Goal: Task Accomplishment & Management: Use online tool/utility

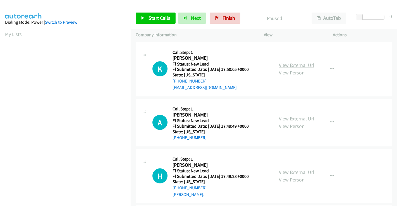
click at [295, 65] on link "View External Url" at bounding box center [296, 65] width 35 height 6
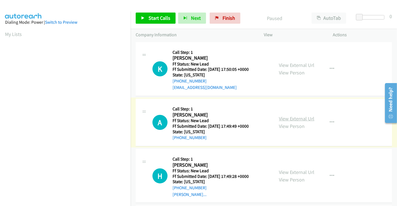
click at [295, 118] on link "View External Url" at bounding box center [296, 119] width 35 height 6
click at [292, 170] on link "View External Url" at bounding box center [296, 172] width 35 height 6
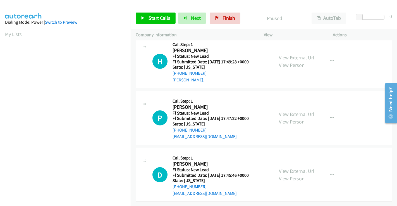
scroll to position [119, 0]
click at [292, 111] on link "View External Url" at bounding box center [296, 114] width 35 height 6
click at [290, 168] on link "View External Url" at bounding box center [296, 171] width 35 height 6
click at [160, 16] on span "Start Calls" at bounding box center [160, 18] width 22 height 6
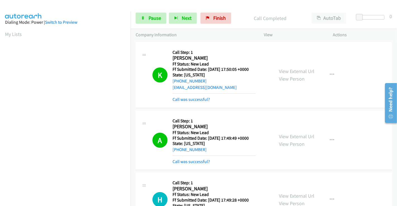
scroll to position [107, 0]
click at [149, 19] on span "Pause" at bounding box center [155, 18] width 13 height 6
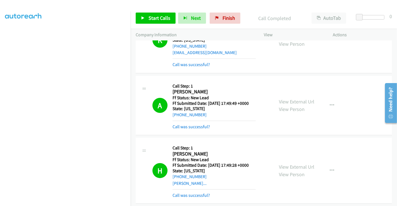
scroll to position [93, 0]
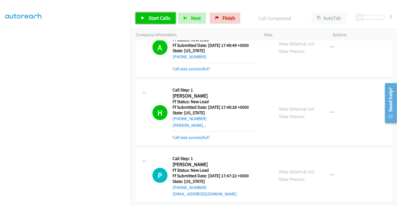
click at [156, 18] on span "Start Calls" at bounding box center [160, 18] width 22 height 6
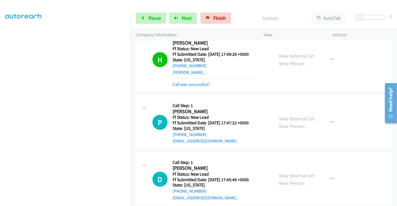
scroll to position [186, 0]
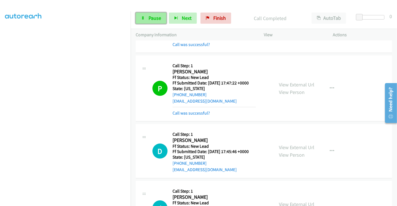
click at [149, 16] on span "Pause" at bounding box center [155, 18] width 13 height 6
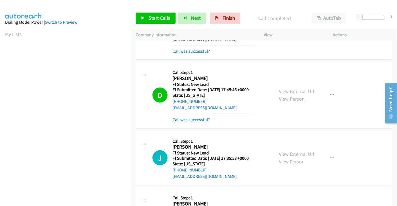
scroll to position [107, 0]
click at [190, 119] on link "Call was successful?" at bounding box center [191, 119] width 37 height 5
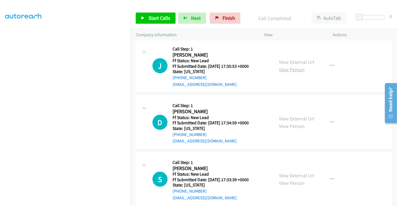
scroll to position [310, 0]
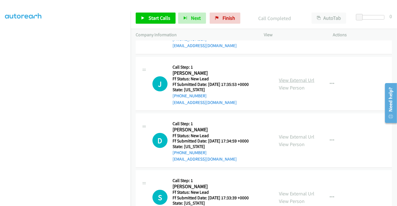
click at [293, 78] on link "View External Url" at bounding box center [296, 80] width 35 height 6
click at [292, 134] on link "View External Url" at bounding box center [296, 137] width 35 height 6
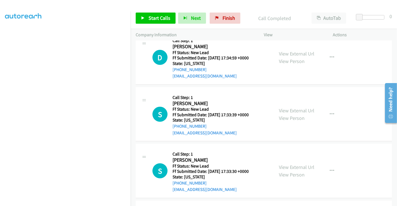
scroll to position [403, 0]
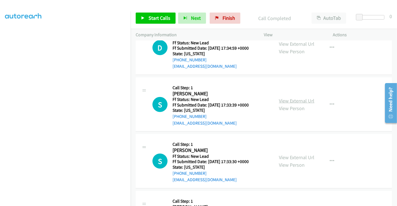
click at [287, 100] on link "View External Url" at bounding box center [296, 101] width 35 height 6
click at [295, 157] on link "View External Url" at bounding box center [296, 157] width 35 height 6
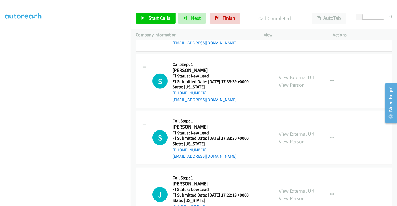
scroll to position [450, 0]
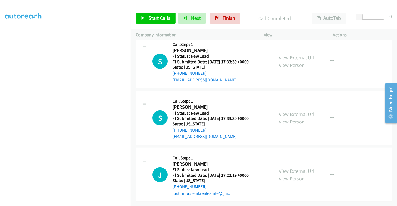
click at [297, 168] on link "View External Url" at bounding box center [296, 171] width 35 height 6
click at [162, 15] on span "Start Calls" at bounding box center [160, 18] width 22 height 6
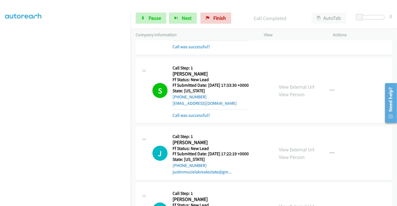
scroll to position [574, 0]
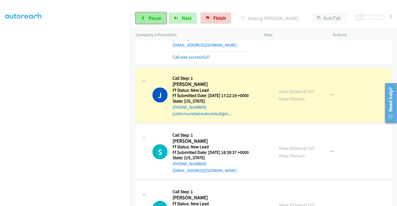
click at [147, 17] on link "Pause" at bounding box center [151, 18] width 31 height 11
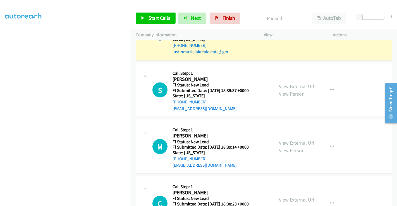
scroll to position [667, 0]
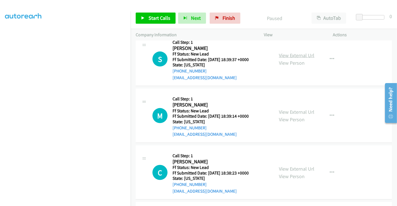
click at [296, 53] on link "View External Url" at bounding box center [296, 55] width 35 height 6
click at [298, 110] on link "View External Url" at bounding box center [296, 112] width 35 height 6
click at [296, 169] on link "View External Url" at bounding box center [296, 169] width 35 height 6
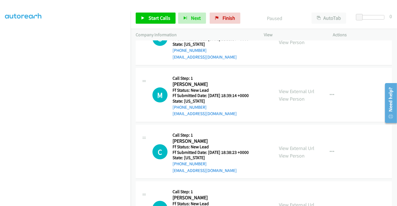
scroll to position [724, 0]
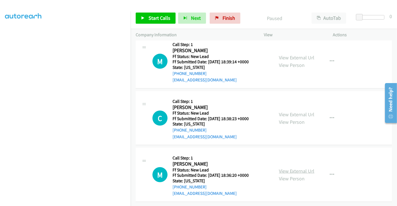
click at [295, 168] on link "View External Url" at bounding box center [296, 171] width 35 height 6
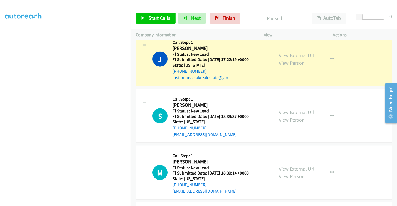
scroll to position [600, 0]
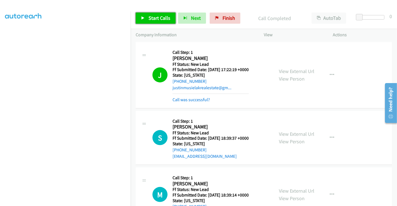
click at [154, 16] on span "Start Calls" at bounding box center [160, 18] width 22 height 6
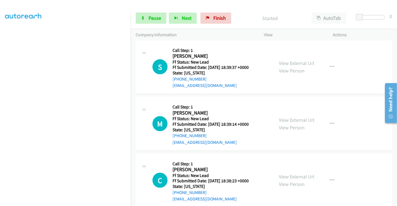
scroll to position [662, 0]
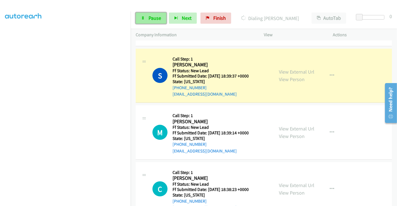
click at [148, 16] on link "Pause" at bounding box center [151, 18] width 31 height 11
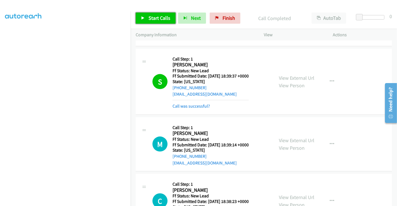
click at [157, 15] on span "Start Calls" at bounding box center [160, 18] width 22 height 6
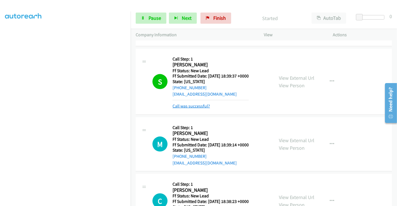
click at [192, 104] on link "Call was successful?" at bounding box center [191, 106] width 37 height 5
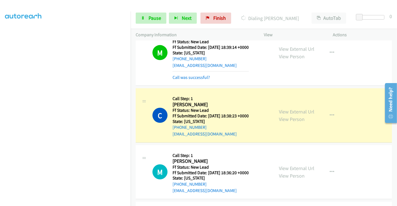
scroll to position [779, 0]
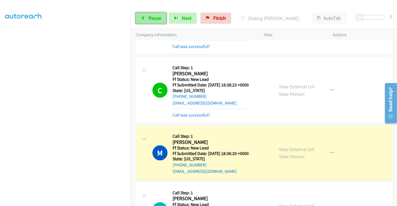
click at [140, 19] on link "Pause" at bounding box center [151, 18] width 31 height 11
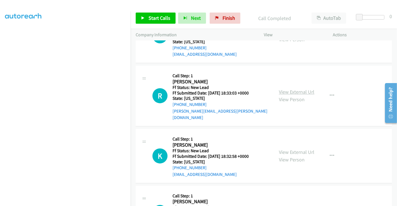
scroll to position [934, 0]
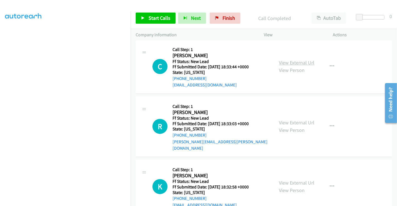
click at [291, 60] on link "View External Url" at bounding box center [296, 63] width 35 height 6
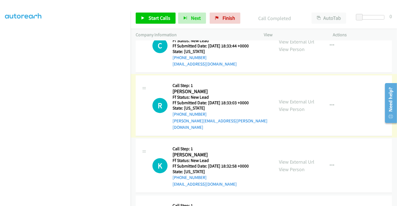
scroll to position [965, 0]
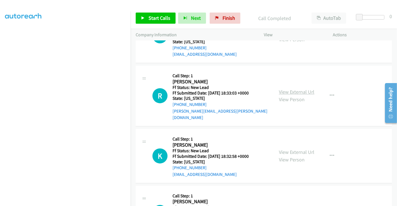
click at [290, 89] on link "View External Url" at bounding box center [296, 92] width 35 height 6
click at [293, 149] on link "View External Url" at bounding box center [296, 152] width 35 height 6
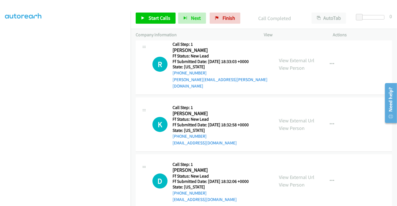
scroll to position [998, 0]
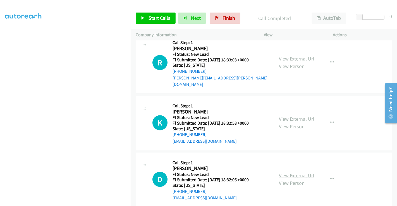
click at [289, 173] on link "View External Url" at bounding box center [296, 176] width 35 height 6
click at [151, 18] on span "Start Calls" at bounding box center [160, 18] width 22 height 6
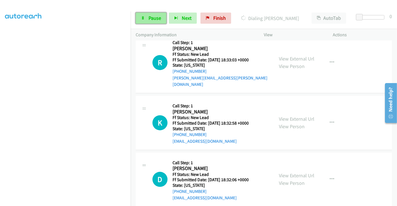
click at [148, 19] on link "Pause" at bounding box center [151, 18] width 31 height 11
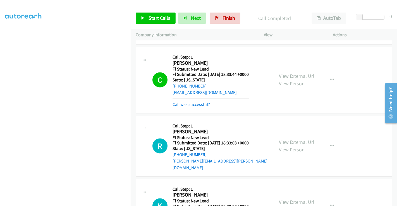
scroll to position [936, 0]
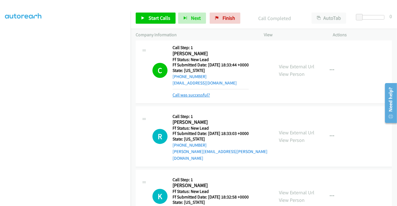
click at [191, 92] on link "Call was successful?" at bounding box center [191, 94] width 37 height 5
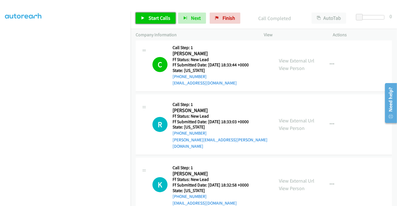
click at [164, 18] on span "Start Calls" at bounding box center [160, 18] width 22 height 6
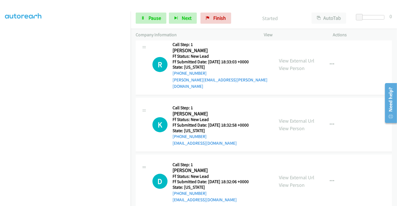
scroll to position [998, 0]
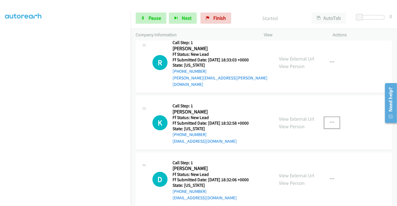
click at [331, 121] on icon "button" at bounding box center [332, 123] width 4 height 4
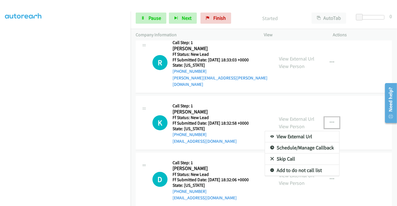
click at [286, 154] on link "Skip Call" at bounding box center [302, 159] width 74 height 11
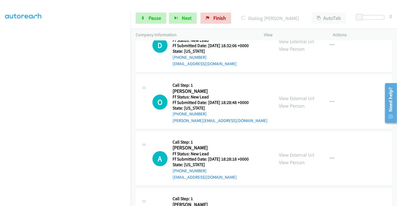
scroll to position [1163, 0]
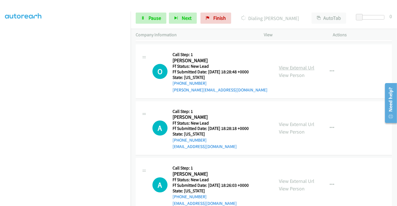
click at [288, 64] on link "View External Url" at bounding box center [296, 67] width 35 height 6
click at [286, 121] on link "View External Url" at bounding box center [296, 124] width 35 height 6
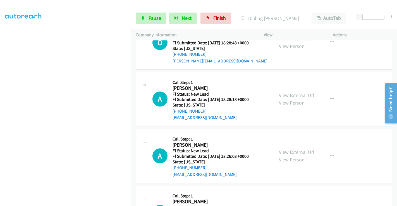
scroll to position [1225, 0]
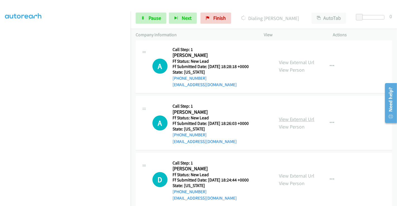
click at [288, 116] on link "View External Url" at bounding box center [296, 119] width 35 height 6
click at [298, 173] on link "View External Url" at bounding box center [296, 176] width 35 height 6
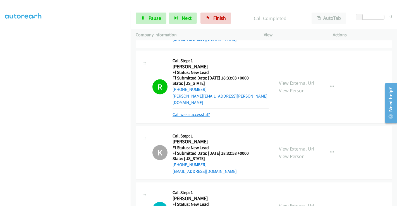
scroll to position [1020, 0]
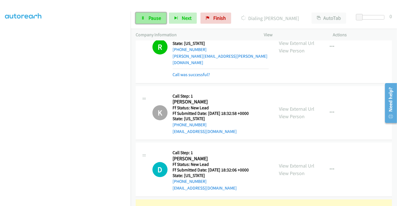
click at [150, 17] on span "Pause" at bounding box center [155, 18] width 13 height 6
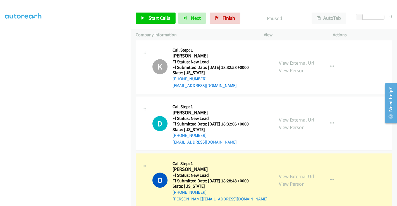
scroll to position [1113, 0]
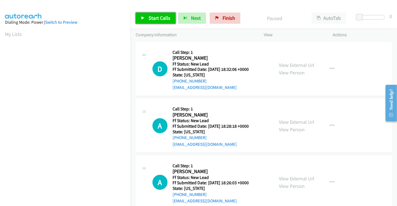
click at [153, 18] on span "Start Calls" at bounding box center [160, 18] width 22 height 6
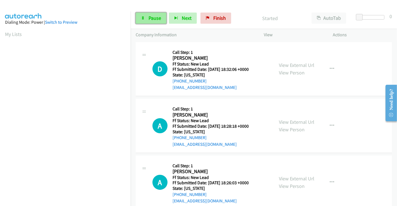
click at [152, 17] on span "Pause" at bounding box center [155, 18] width 13 height 6
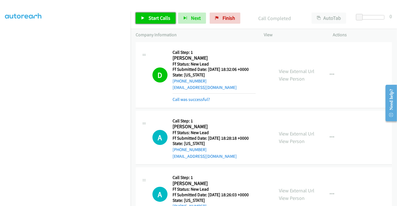
click at [154, 16] on span "Start Calls" at bounding box center [160, 18] width 22 height 6
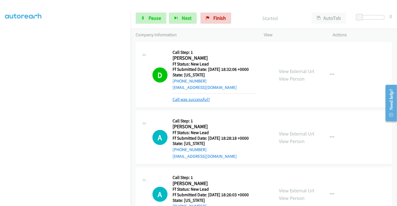
click at [197, 98] on link "Call was successful?" at bounding box center [191, 99] width 37 height 5
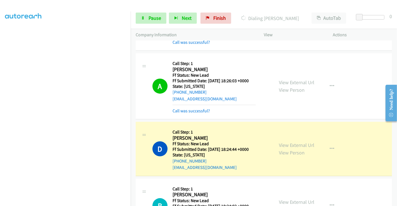
scroll to position [124, 0]
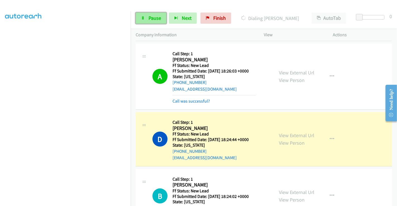
click at [149, 21] on span "Pause" at bounding box center [155, 18] width 13 height 6
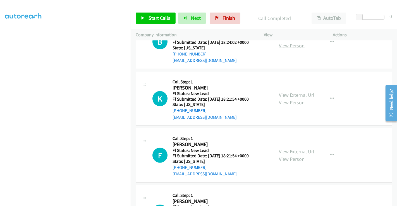
scroll to position [238, 0]
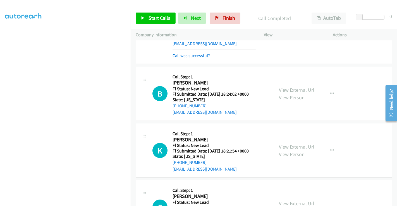
click at [294, 87] on link "View External Url" at bounding box center [296, 90] width 35 height 6
click at [290, 145] on link "View External Url" at bounding box center [296, 147] width 35 height 6
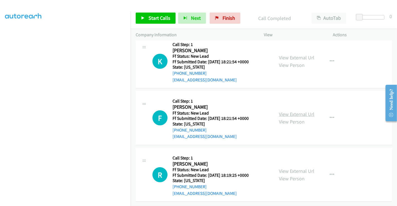
click at [294, 111] on link "View External Url" at bounding box center [296, 114] width 35 height 6
click at [294, 168] on link "View External Url" at bounding box center [296, 171] width 35 height 6
click at [160, 17] on span "Start Calls" at bounding box center [160, 18] width 22 height 6
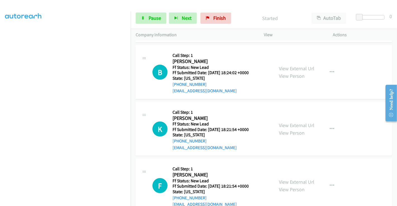
scroll to position [269, 0]
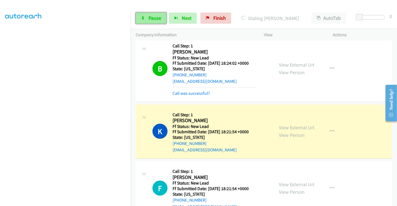
click at [150, 17] on span "Pause" at bounding box center [155, 18] width 13 height 6
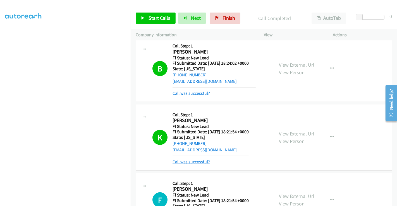
click at [186, 161] on link "Call was successful?" at bounding box center [191, 161] width 37 height 5
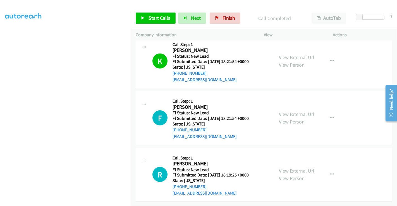
scroll to position [343, 0]
click at [155, 18] on span "Start Calls" at bounding box center [160, 18] width 22 height 6
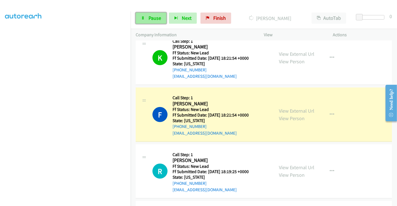
click at [155, 17] on span "Pause" at bounding box center [155, 18] width 13 height 6
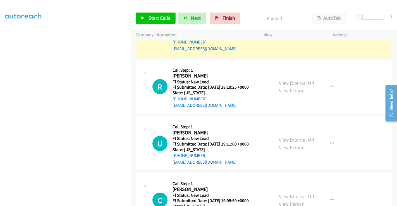
scroll to position [405, 0]
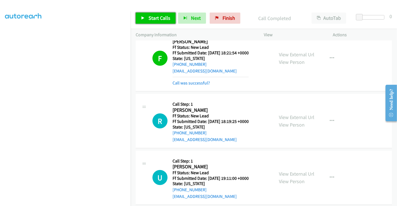
click at [158, 18] on span "Start Calls" at bounding box center [160, 18] width 22 height 6
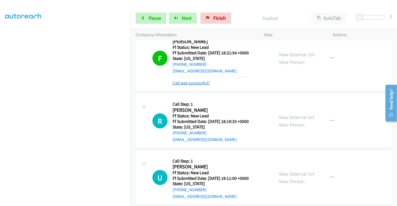
click at [193, 82] on link "Call was successful?" at bounding box center [191, 82] width 37 height 5
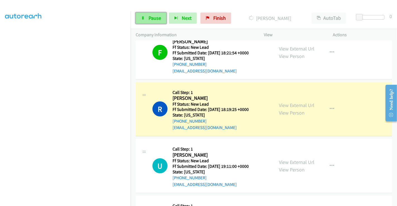
click at [153, 16] on span "Pause" at bounding box center [155, 18] width 13 height 6
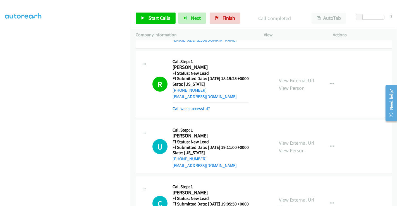
scroll to position [107, 0]
drag, startPoint x: 221, startPoint y: 15, endPoint x: 225, endPoint y: 31, distance: 16.7
click at [221, 15] on link "Finish" at bounding box center [225, 18] width 31 height 11
